Goal: Navigation & Orientation: Find specific page/section

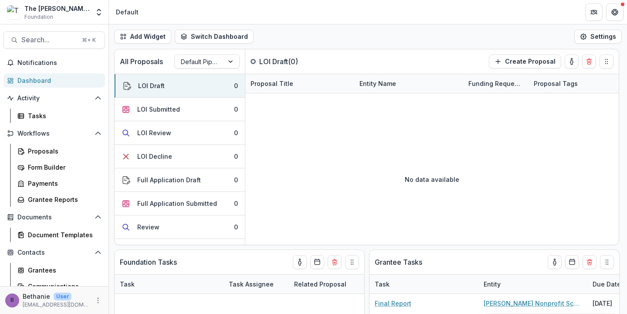
scroll to position [0, 34]
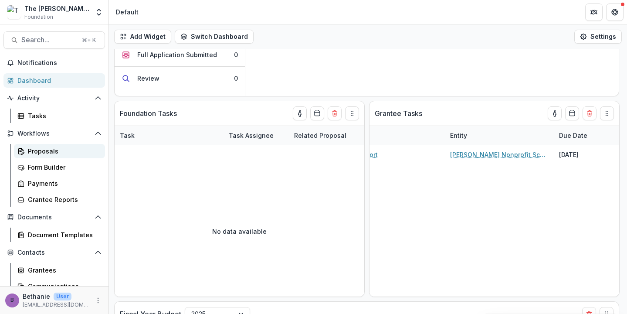
click at [64, 149] on div "Proposals" at bounding box center [63, 150] width 70 height 9
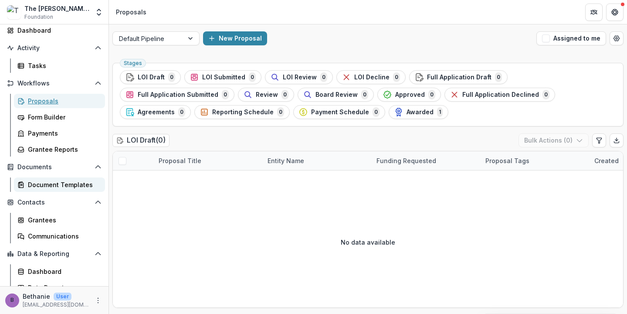
scroll to position [59, 0]
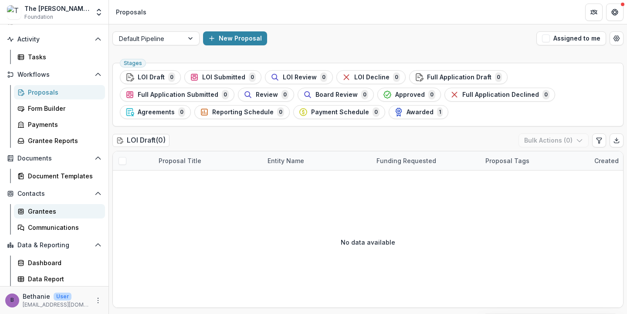
click at [47, 207] on div "Grantees" at bounding box center [63, 211] width 70 height 9
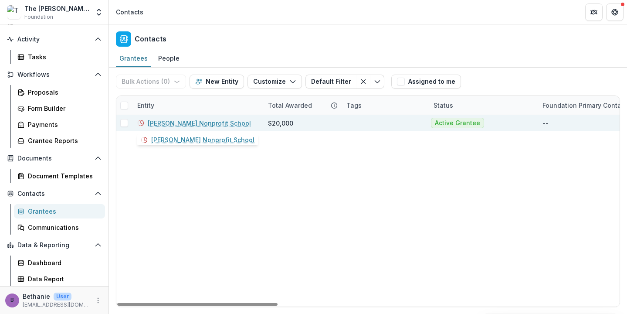
click at [174, 123] on link "[PERSON_NAME] Nonprofit School" at bounding box center [199, 123] width 103 height 9
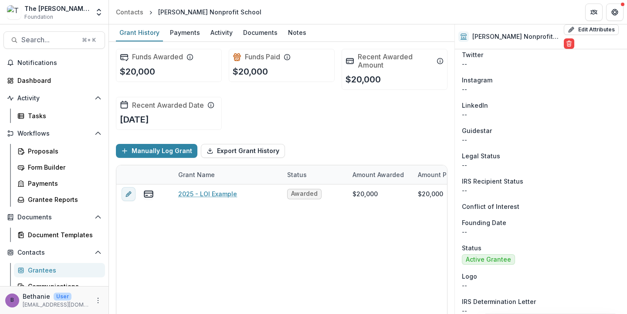
scroll to position [571, 0]
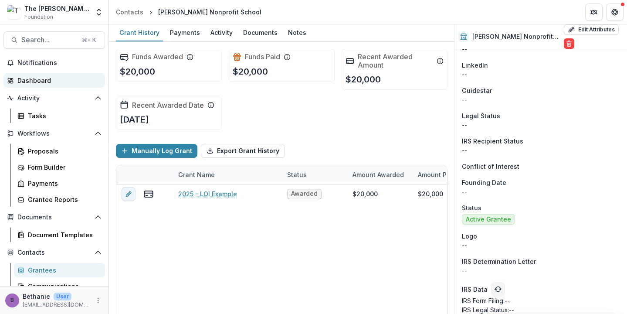
click at [42, 82] on div "Dashboard" at bounding box center [57, 80] width 81 height 9
